Goal: Unclear: Browse casually

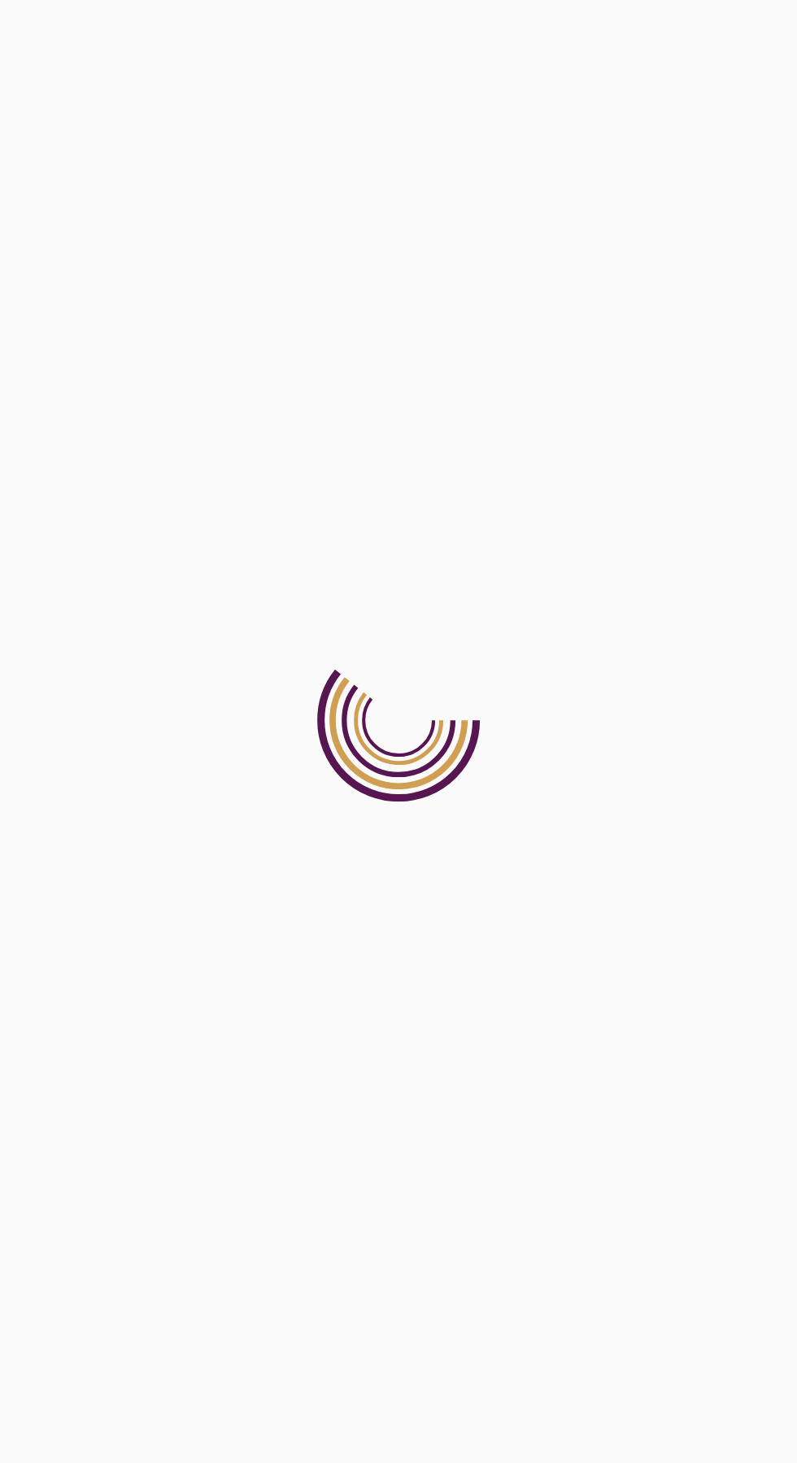
click at [273, 0] on html at bounding box center [398, 0] width 797 height 0
